Goal: Navigation & Orientation: Find specific page/section

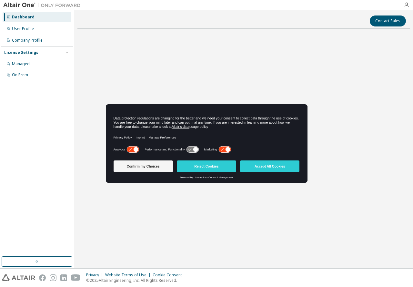
click at [193, 148] on icon at bounding box center [195, 149] width 5 height 5
click at [189, 149] on icon at bounding box center [192, 149] width 12 height 6
drag, startPoint x: 124, startPoint y: 148, endPoint x: 127, endPoint y: 151, distance: 4.3
click at [125, 148] on div "Analytics" at bounding box center [127, 149] width 26 height 6
click at [131, 149] on icon at bounding box center [133, 149] width 12 height 6
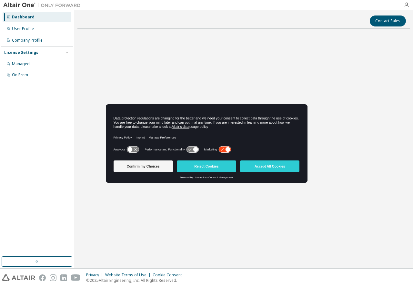
click at [132, 150] on icon at bounding box center [130, 149] width 5 height 5
click at [276, 168] on button "Accept All Cookies" at bounding box center [269, 166] width 59 height 12
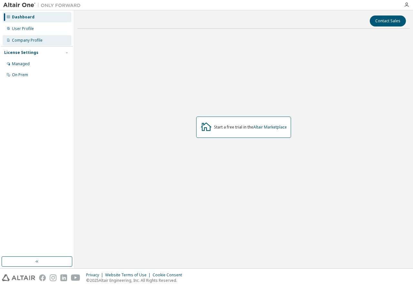
click at [33, 39] on div "Company Profile" at bounding box center [27, 40] width 31 height 5
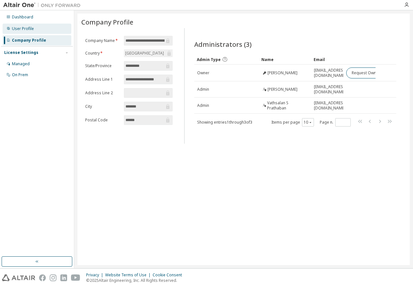
click at [27, 28] on div "User Profile" at bounding box center [23, 28] width 22 height 5
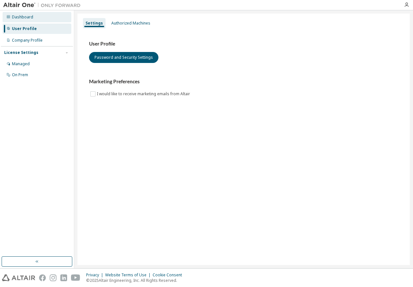
click at [34, 19] on div "Dashboard" at bounding box center [37, 17] width 69 height 10
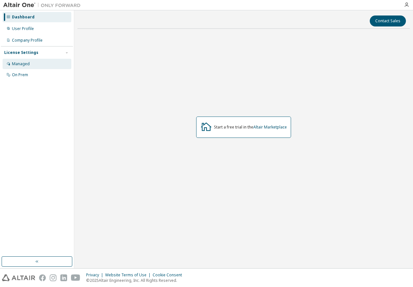
click at [33, 65] on div "Managed" at bounding box center [37, 64] width 69 height 10
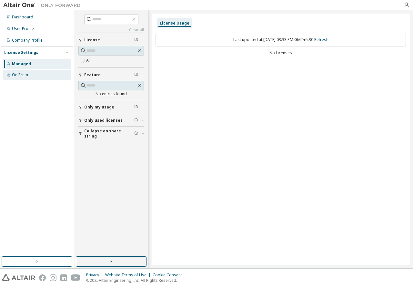
click at [34, 74] on div "On Prem" at bounding box center [37, 75] width 69 height 10
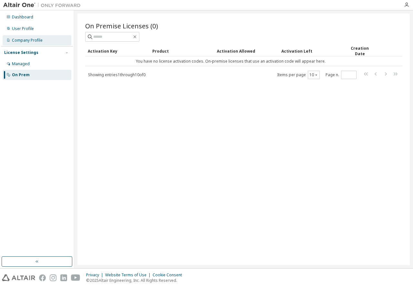
click at [36, 45] on div "Company Profile" at bounding box center [37, 40] width 69 height 10
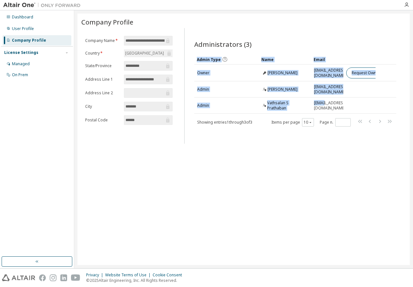
drag, startPoint x: 323, startPoint y: 105, endPoint x: 406, endPoint y: 104, distance: 82.6
click at [406, 104] on div "**********" at bounding box center [243, 139] width 332 height 251
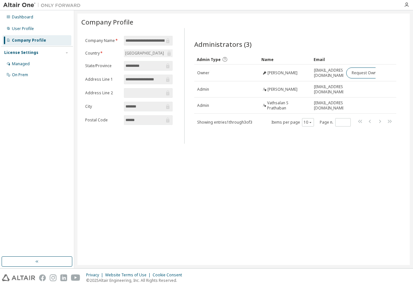
click at [321, 23] on div "Company Profile" at bounding box center [243, 21] width 324 height 9
